Goal: Transaction & Acquisition: Purchase product/service

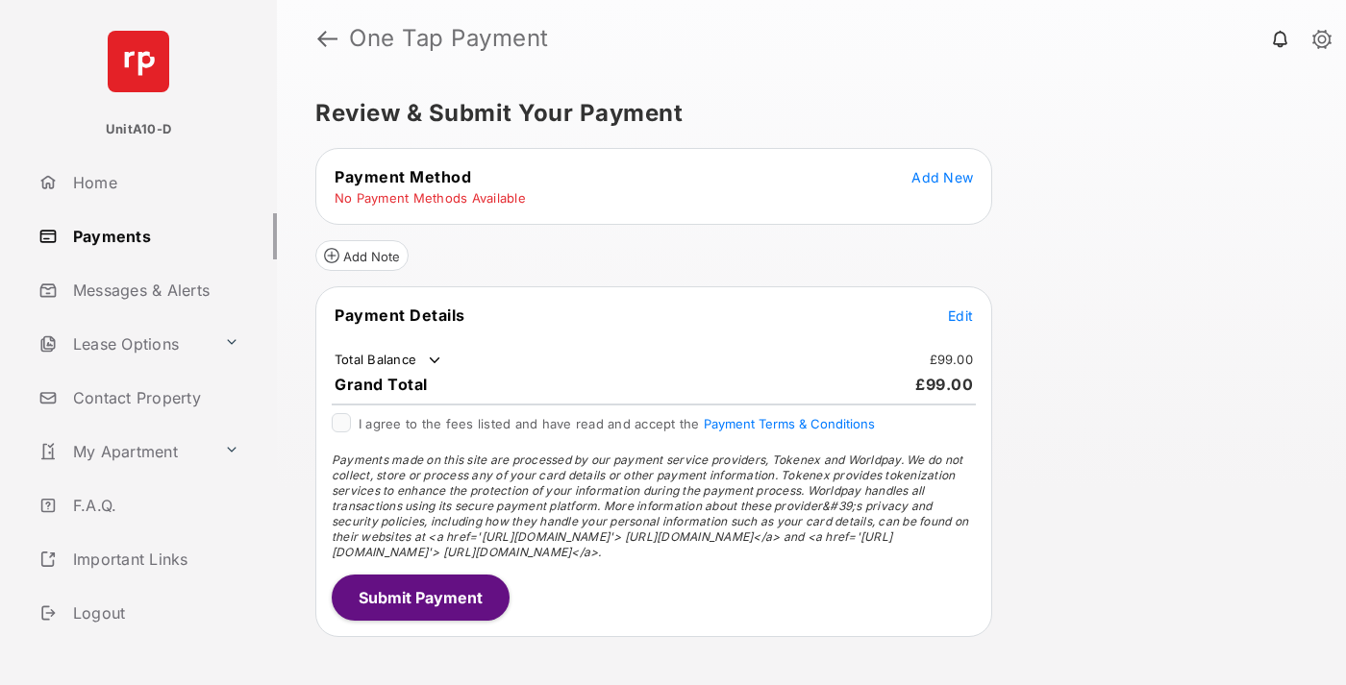
click at [942, 177] on span "Add New" at bounding box center [942, 177] width 62 height 16
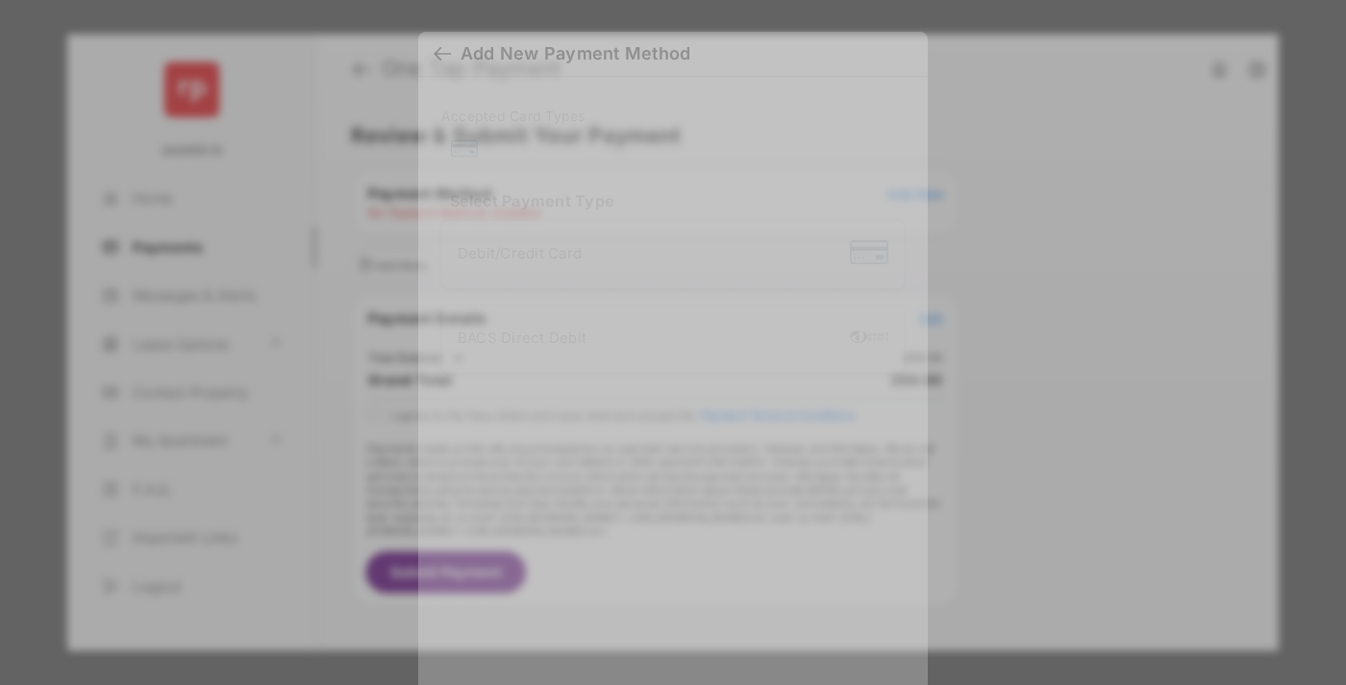
click at [669, 322] on div "BACS Direct Debit" at bounding box center [673, 339] width 431 height 37
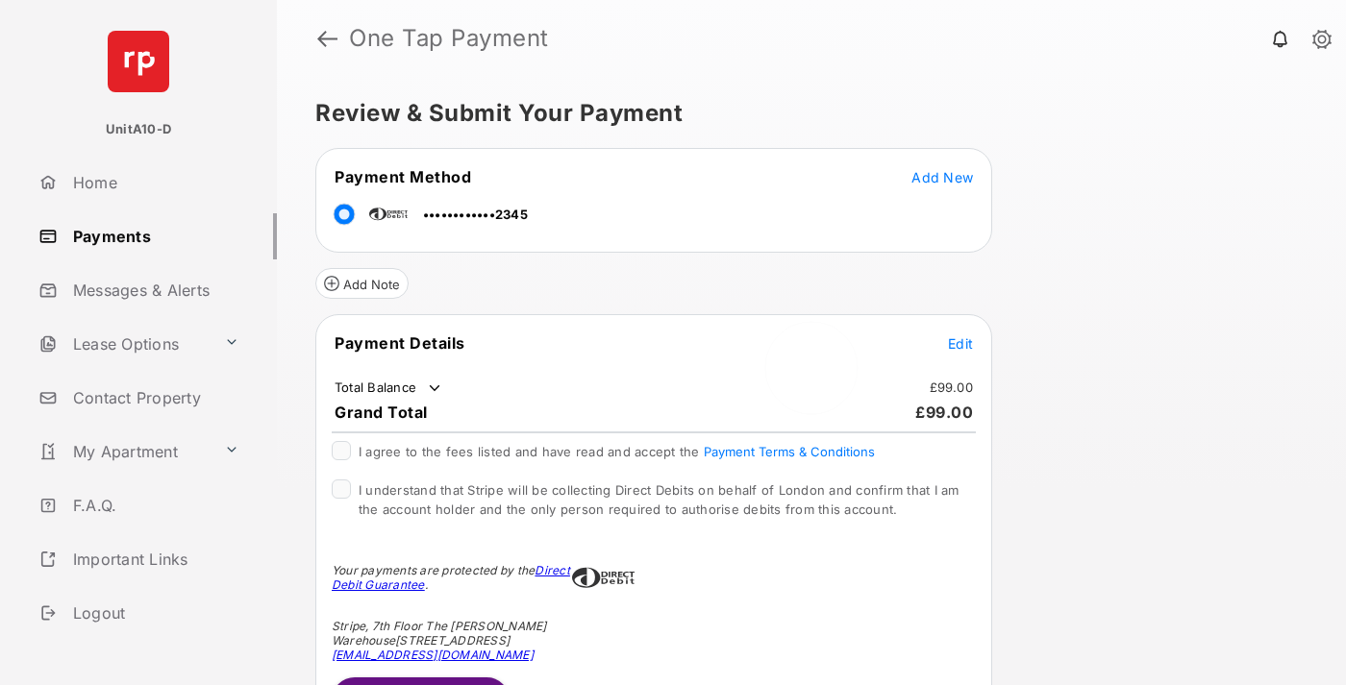
click at [960, 343] on span "Edit" at bounding box center [960, 343] width 25 height 16
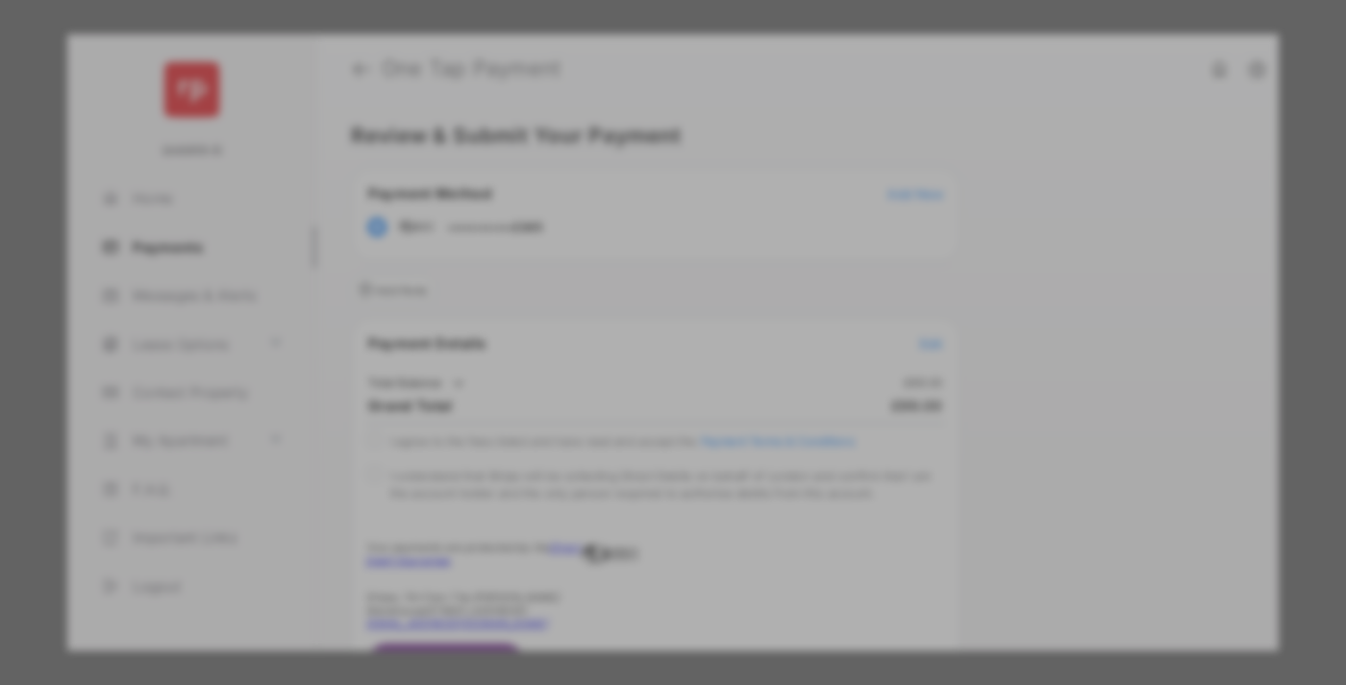
click at [637, 381] on div "Other Amount" at bounding box center [637, 386] width 311 height 33
type input "**"
click at [607, 512] on button "Save" at bounding box center [607, 507] width 96 height 46
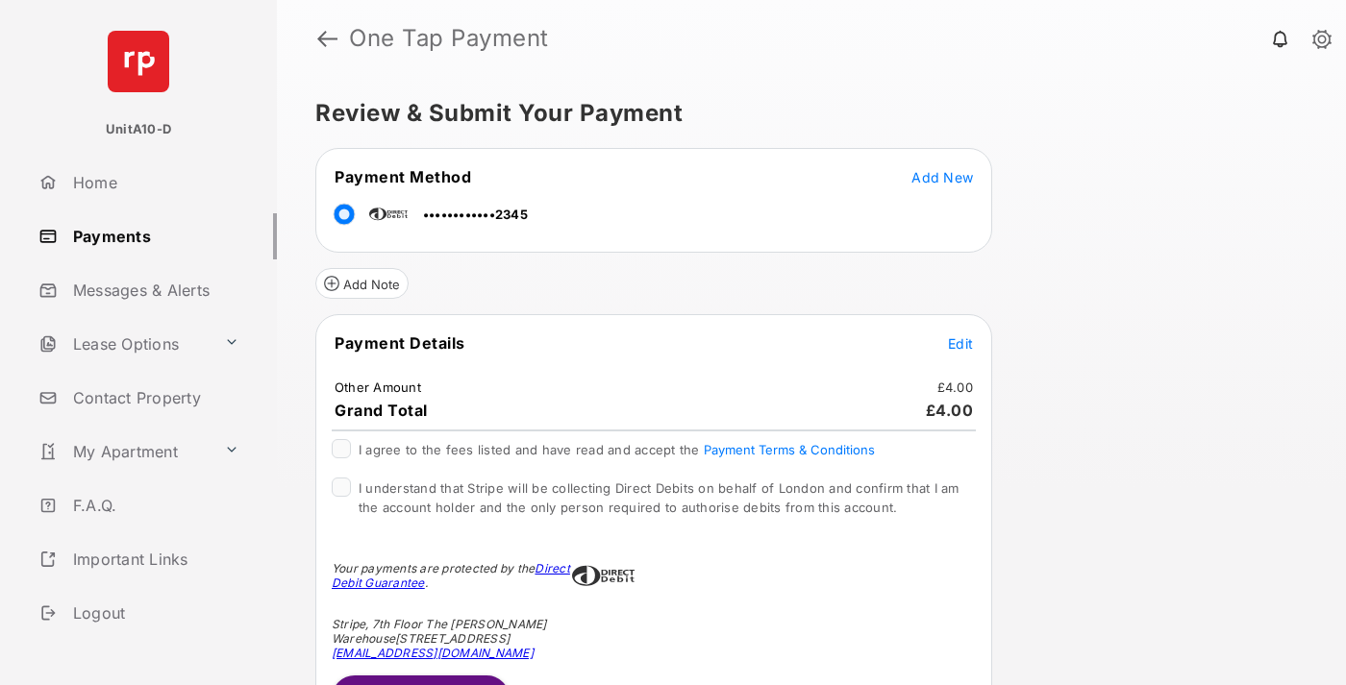
click at [960, 343] on span "Edit" at bounding box center [960, 343] width 25 height 16
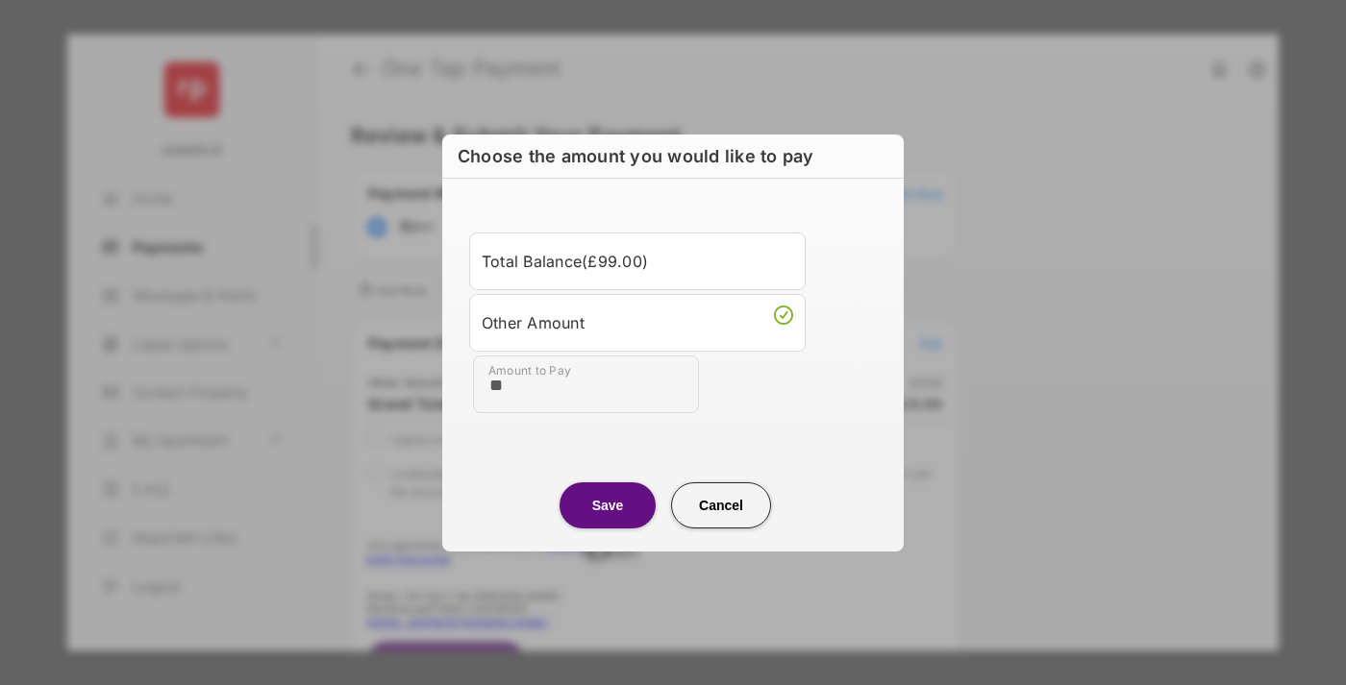
click at [607, 505] on button "Save" at bounding box center [607, 505] width 96 height 46
